Goal: Transaction & Acquisition: Purchase product/service

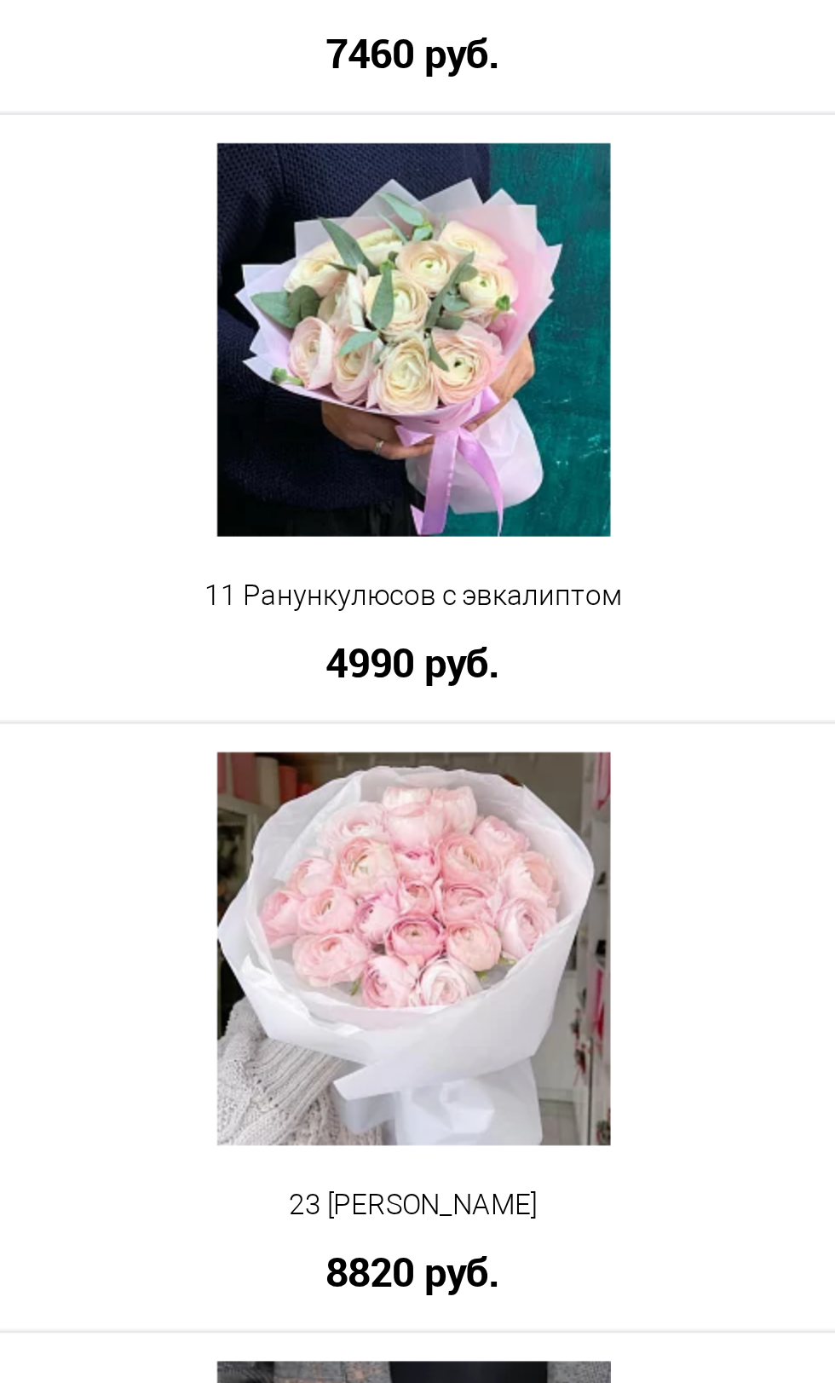
scroll to position [2825, 0]
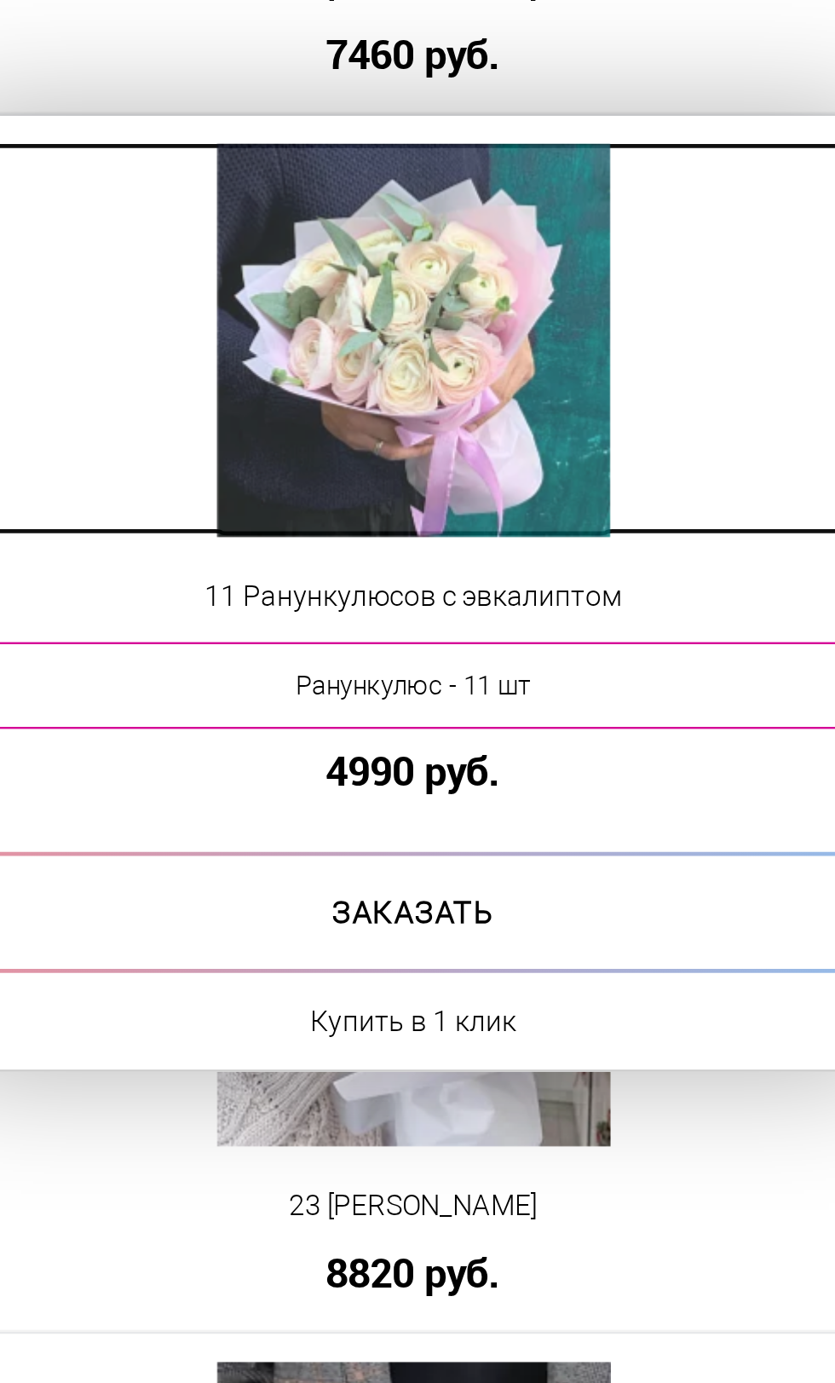
click at [587, 290] on img at bounding box center [620, 309] width 166 height 166
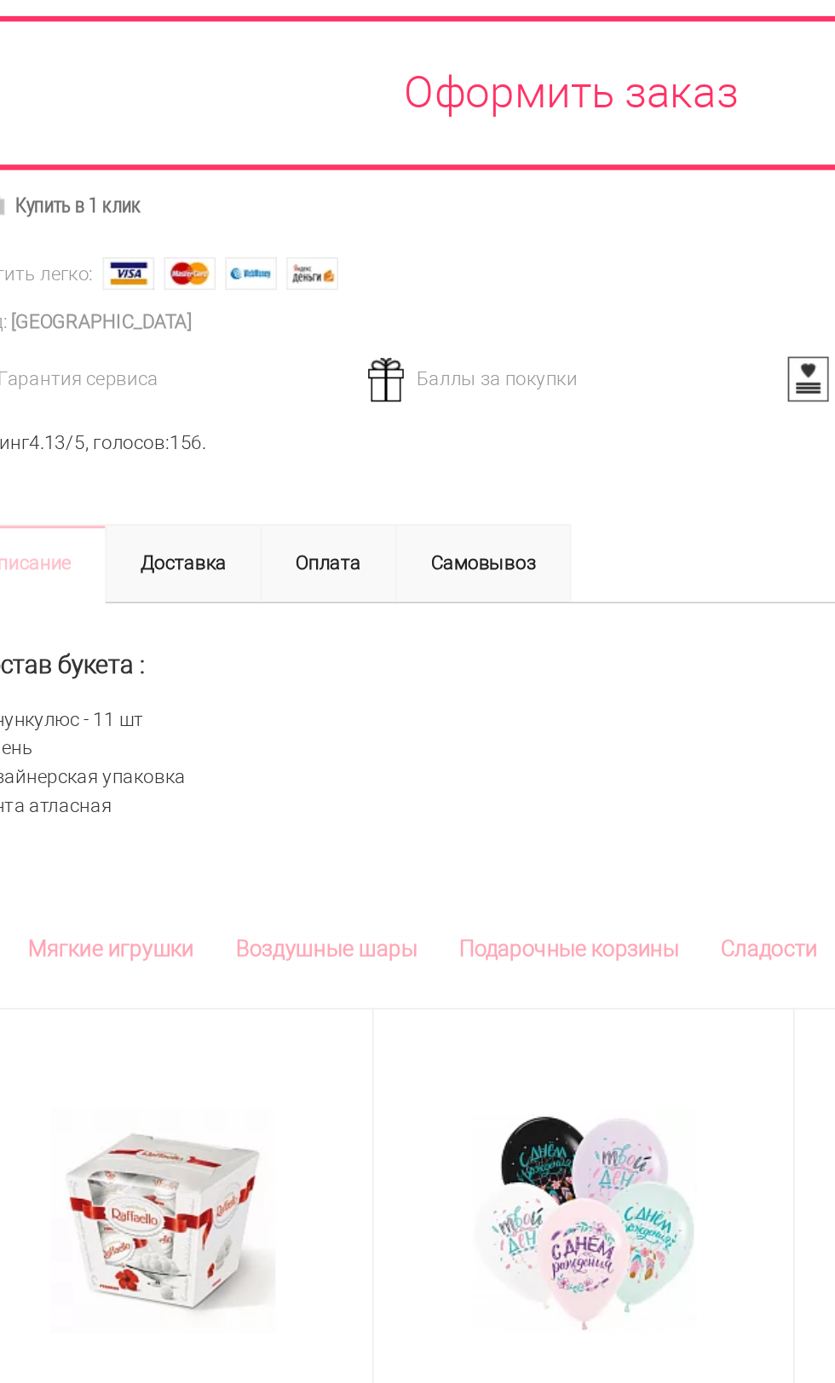
scroll to position [517, 0]
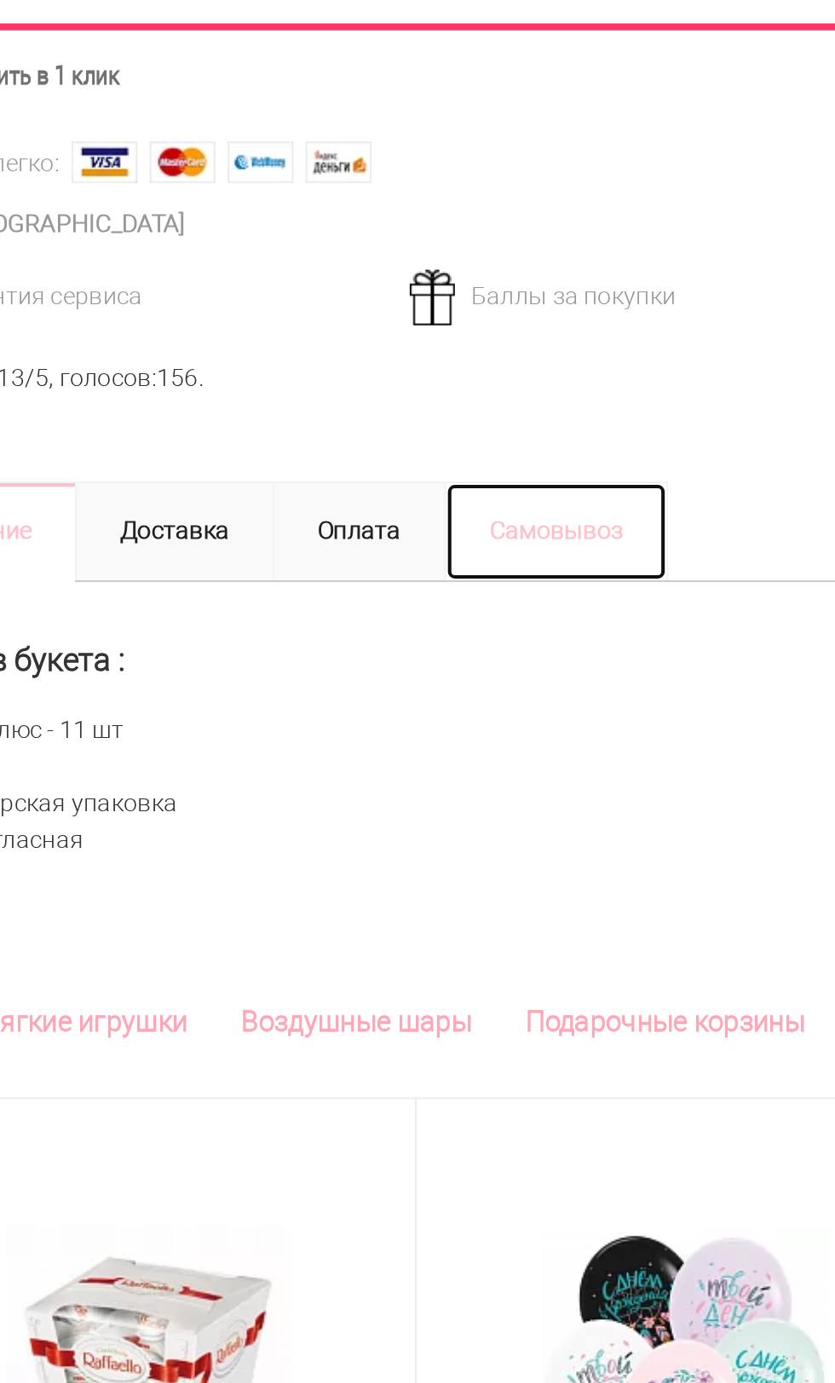
click at [354, 741] on link "Самовывоз" at bounding box center [354, 738] width 110 height 49
